Goal: Task Accomplishment & Management: Complete application form

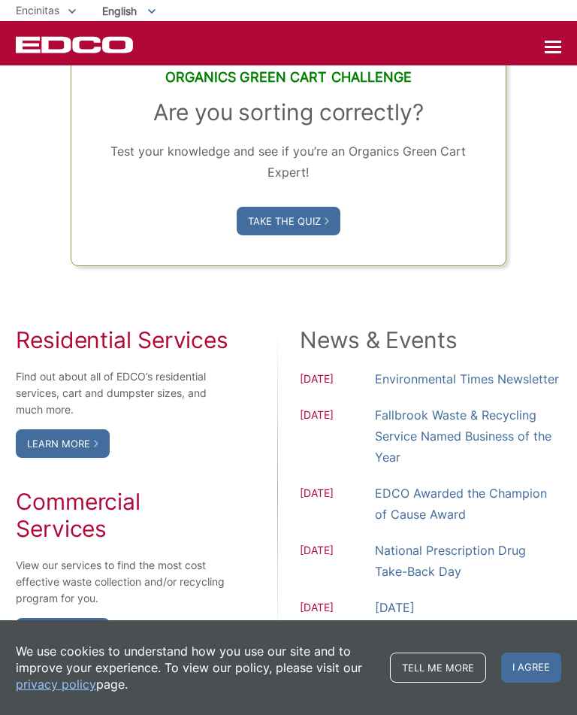
scroll to position [1022, 0]
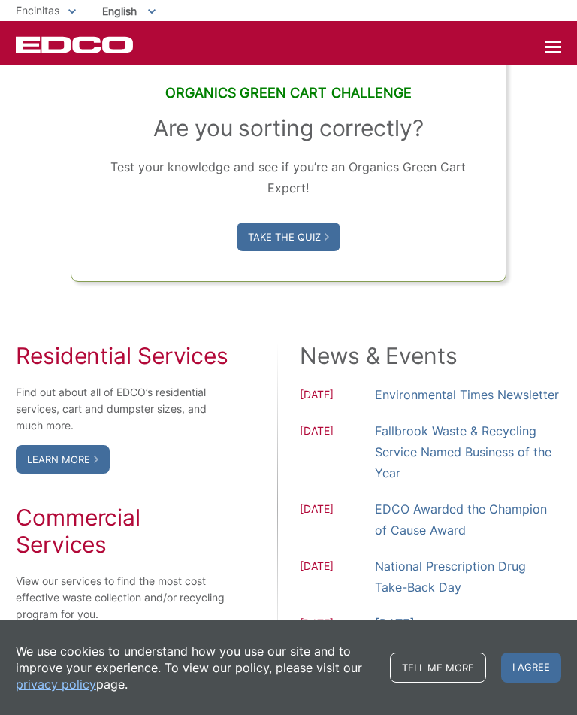
click at [551, 48] on div at bounding box center [553, 47] width 17 height 2
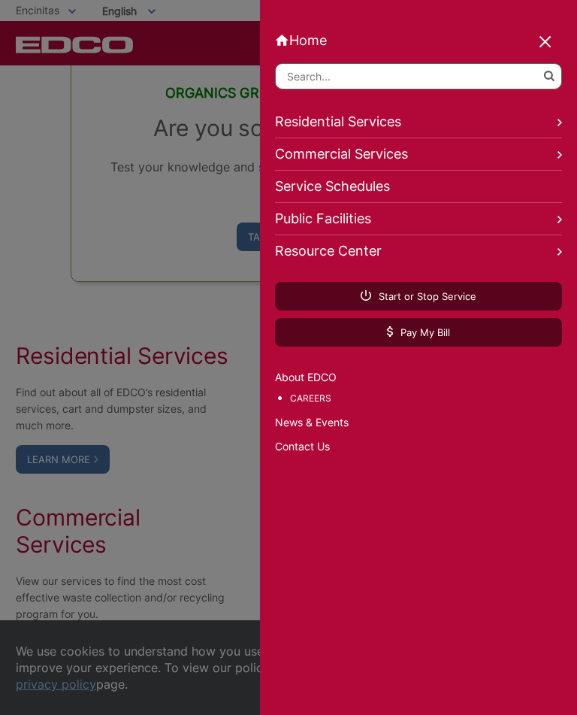
click at [332, 455] on link "Contact Us" at bounding box center [418, 446] width 287 height 17
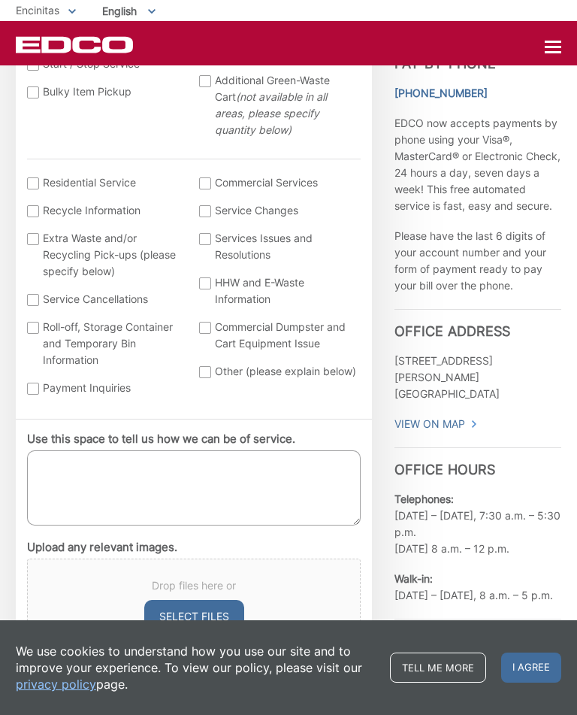
scroll to position [548, 0]
click at [35, 177] on div at bounding box center [33, 183] width 12 height 12
click at [0, 0] on input "I am interested in: (continued) *" at bounding box center [0, 0] width 0 height 0
click at [66, 465] on textarea "Use this space to tell us how we can be of service." at bounding box center [194, 487] width 334 height 75
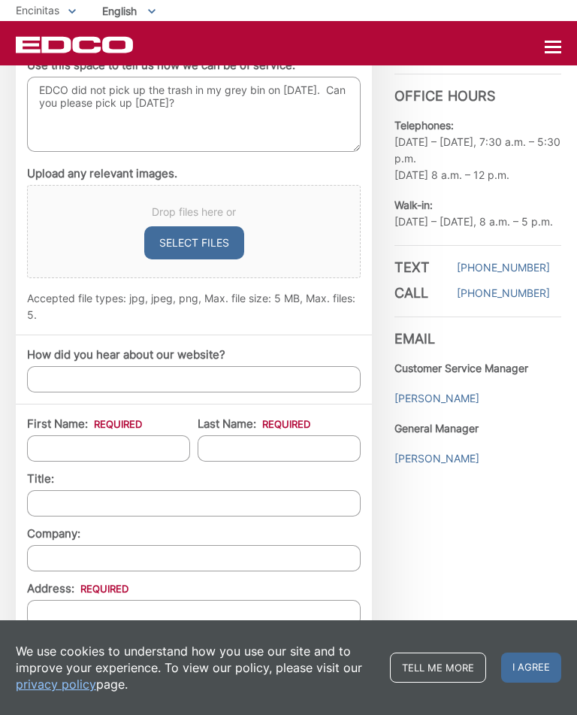
scroll to position [937, 0]
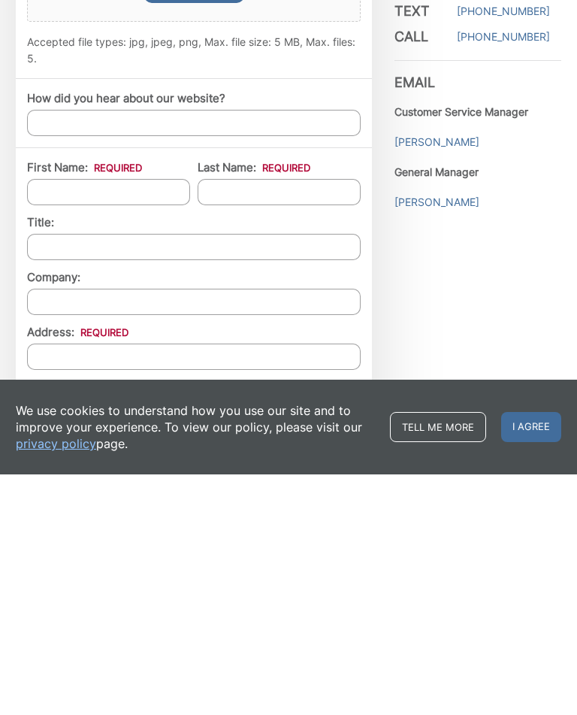
type textarea "EDCO did not pick up the trash in my grey bin on 8/20/25. Can you please pick u…"
click at [156, 420] on input "First Name: *" at bounding box center [108, 433] width 163 height 26
type input "Kathi"
type input "Jensen"
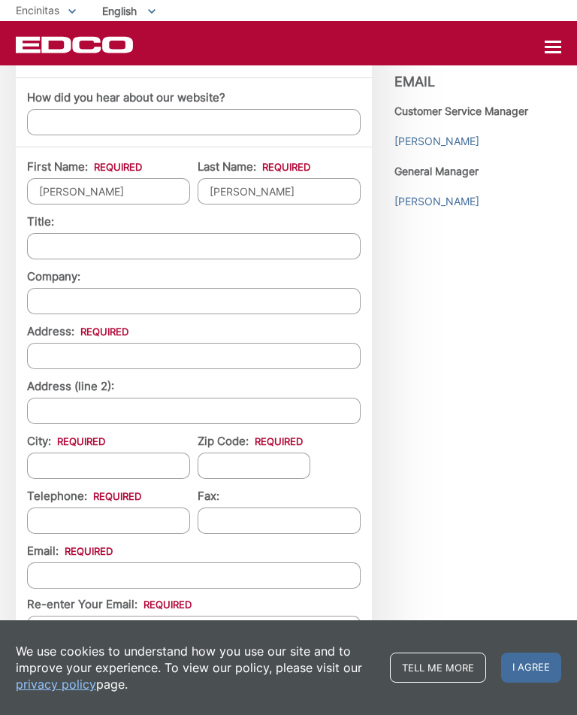
click at [189, 364] on input "Address: *" at bounding box center [194, 356] width 334 height 26
type input "1551 Calle Ryan"
type input "Encinitas"
type input "92024"
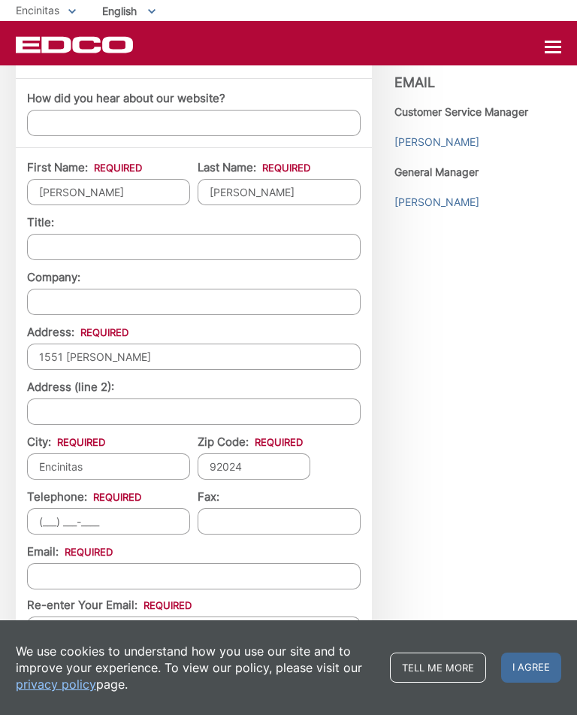
scroll to position [1230, 0]
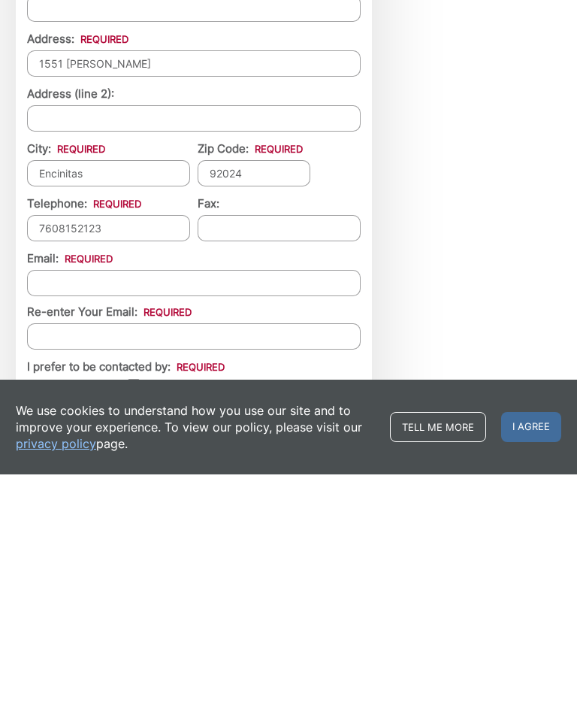
type input "(760) 815-2123"
type input "(___) ___-____"
click at [265, 511] on input "Email *" at bounding box center [194, 524] width 334 height 26
type input "jenzstwrd@aol.com"
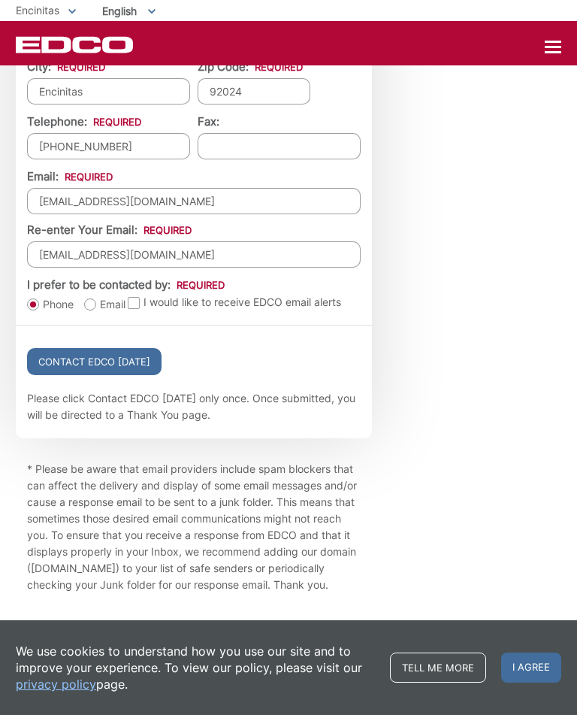
scroll to position [1599, 0]
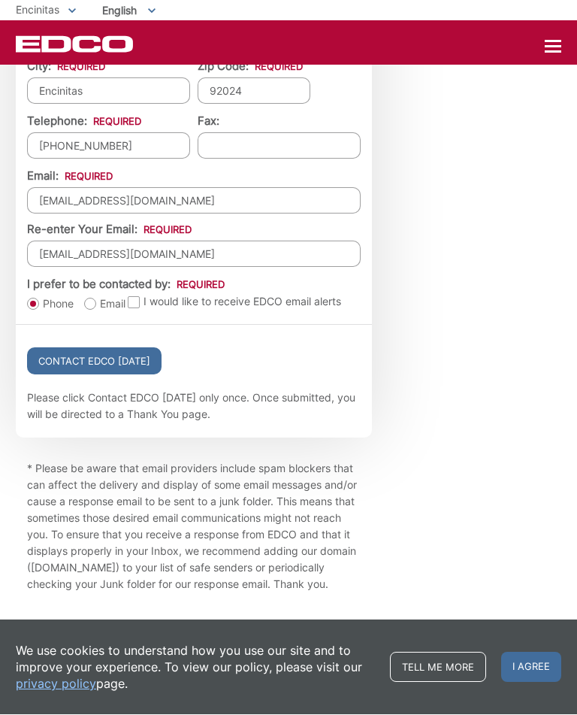
click at [137, 375] on input "Contact EDCO Today" at bounding box center [94, 361] width 135 height 27
